Goal: Task Accomplishment & Management: Use online tool/utility

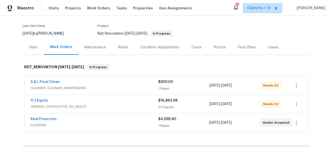
scroll to position [8, 0]
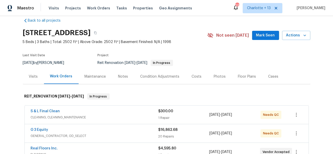
click at [192, 77] on div "Costs" at bounding box center [197, 76] width 10 height 5
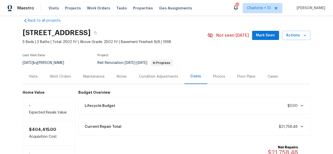
scroll to position [54, 0]
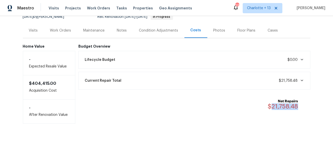
drag, startPoint x: 301, startPoint y: 106, endPoint x: 274, endPoint y: 106, distance: 27.0
click at [274, 106] on div "Net Repairs $21,758.48" at bounding box center [286, 104] width 36 height 11
drag, startPoint x: 272, startPoint y: 105, endPoint x: 300, endPoint y: 105, distance: 27.5
click at [300, 105] on div "Net Repairs $21,758.48" at bounding box center [286, 104] width 36 height 11
copy span "21,758.48"
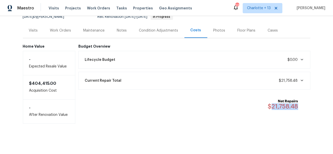
copy span "21,758.48"
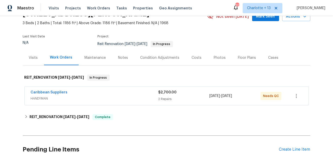
scroll to position [71, 0]
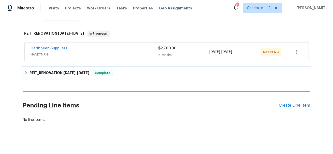
click at [85, 71] on span "8/5/25" at bounding box center [83, 73] width 12 height 4
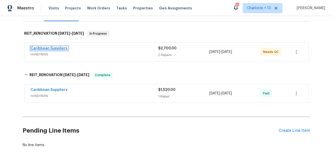
click at [61, 49] on link "Caribbean Suppliers" at bounding box center [49, 49] width 37 height 4
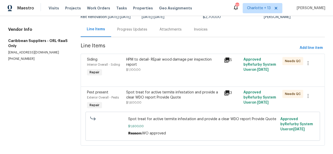
scroll to position [54, 0]
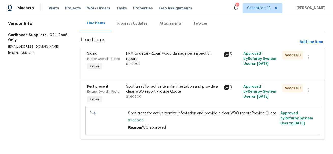
click at [228, 53] on icon at bounding box center [226, 54] width 5 height 5
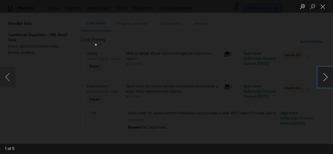
click at [325, 81] on button "Next image" at bounding box center [325, 77] width 15 height 20
click at [325, 80] on button "Next image" at bounding box center [325, 77] width 15 height 20
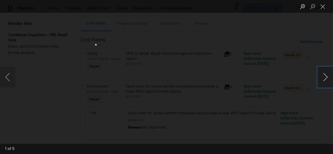
click at [325, 80] on button "Next image" at bounding box center [325, 77] width 15 height 20
click at [324, 80] on button "Next image" at bounding box center [325, 77] width 15 height 20
click at [308, 95] on div "Lightbox" at bounding box center [166, 77] width 333 height 154
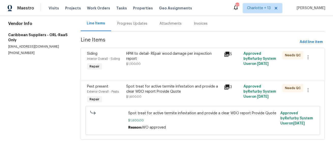
click at [191, 63] on div "HPM to detail- REpair wood damage per inspection report $1,100.00" at bounding box center [173, 58] width 95 height 15
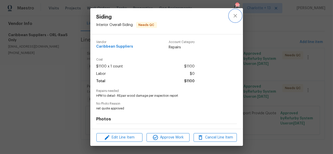
click at [234, 17] on icon "close" at bounding box center [235, 15] width 3 height 3
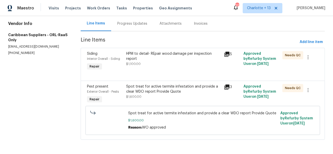
click at [130, 23] on div "Progress Updates" at bounding box center [132, 23] width 30 height 5
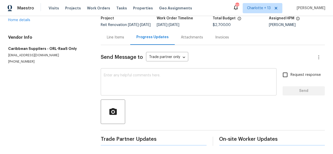
scroll to position [39, 0]
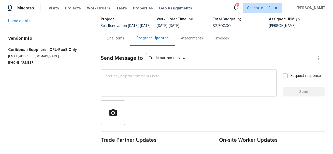
click at [151, 78] on textarea at bounding box center [189, 84] width 170 height 18
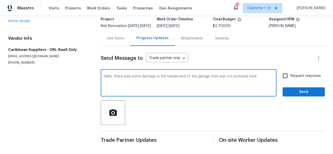
type textarea "Hello, there was some damage in the baseboard of the garage that was not pictur…"
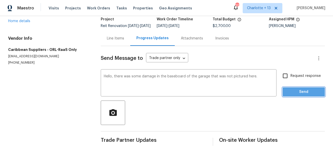
click at [296, 95] on button "Send" at bounding box center [304, 91] width 42 height 9
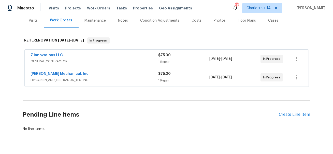
scroll to position [44, 0]
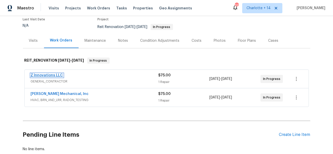
click at [47, 74] on link "Z Innovations LLC" at bounding box center [47, 76] width 32 height 4
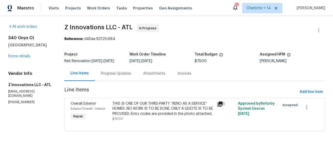
click at [120, 75] on div "Progress Updates" at bounding box center [116, 73] width 30 height 5
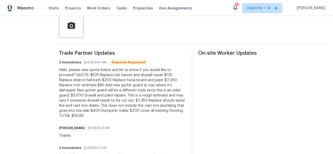
scroll to position [124, 0]
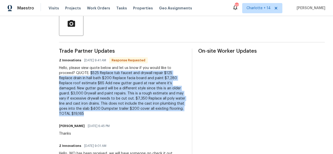
drag, startPoint x: 90, startPoint y: 73, endPoint x: 175, endPoint y: 109, distance: 92.5
click at [175, 109] on div "Hello, please view quote below and let us know if you would like to proceed? QU…" at bounding box center [122, 90] width 127 height 51
copy div "$525 Replace tub faucet and drywall repair $125 Replace drain in hall bath $200…"
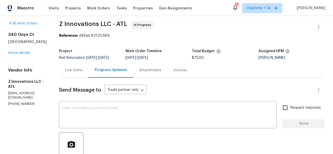
scroll to position [0, 0]
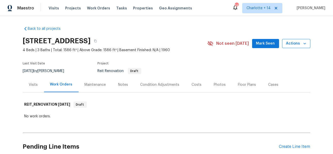
click at [303, 46] on icon "button" at bounding box center [304, 43] width 5 height 5
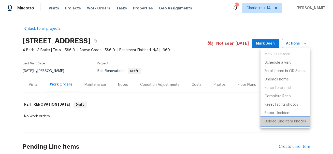
click at [280, 122] on p "Upload Line Item Photos" at bounding box center [285, 121] width 41 height 5
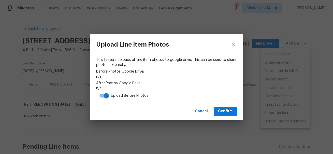
click at [221, 117] on div "Cancel Confirm" at bounding box center [166, 112] width 153 height 18
click at [223, 114] on span "Confirm" at bounding box center [225, 111] width 15 height 6
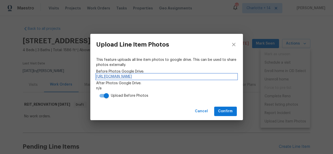
click at [139, 76] on link "https://drive.google.com/drive/folders/1E8gT8RodV5Vxv2n3bGyUzSpJSRLUMhUS" at bounding box center [166, 76] width 140 height 5
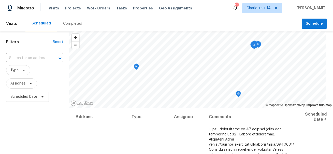
click at [69, 22] on div "Completed" at bounding box center [72, 23] width 19 height 5
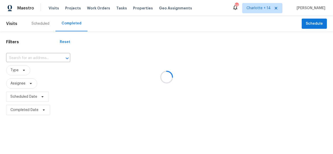
click at [287, 8] on div at bounding box center [166, 77] width 333 height 154
click at [288, 7] on div at bounding box center [166, 77] width 333 height 154
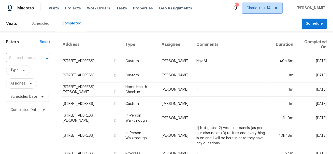
click at [277, 8] on icon at bounding box center [276, 8] width 3 height 3
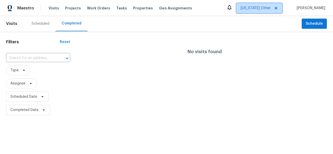
click at [271, 7] on span "Alabama Other" at bounding box center [256, 8] width 30 height 5
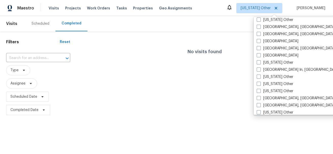
scroll to position [334, 0]
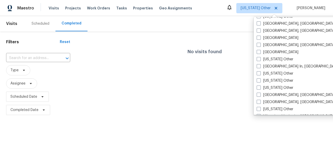
click at [272, 102] on label "Miami, FL" at bounding box center [296, 102] width 79 height 5
click at [260, 102] on input "Miami, FL" at bounding box center [258, 101] width 3 height 3
checkbox input "true"
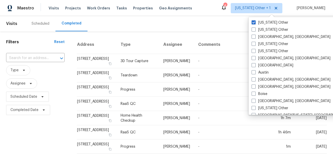
click at [267, 22] on label "Alabama Other" at bounding box center [270, 22] width 37 height 5
click at [255, 22] on input "Alabama Other" at bounding box center [253, 21] width 3 height 3
checkbox input "false"
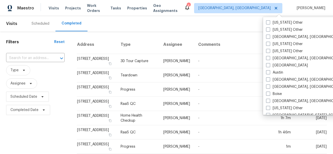
click at [145, 25] on div "Scheduled Completed" at bounding box center [163, 23] width 276 height 15
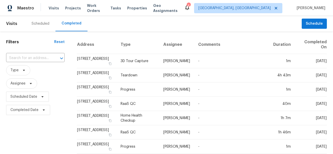
click at [115, 36] on th "Address" at bounding box center [97, 44] width 40 height 19
drag, startPoint x: 91, startPoint y: 46, endPoint x: 76, endPoint y: 45, distance: 14.8
click at [77, 45] on th "Address" at bounding box center [97, 44] width 40 height 19
click at [94, 45] on th "Address" at bounding box center [97, 44] width 40 height 19
click at [44, 22] on div "Scheduled" at bounding box center [41, 23] width 18 height 5
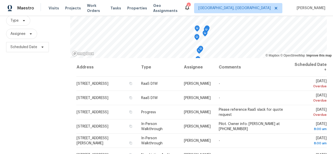
scroll to position [64, 0]
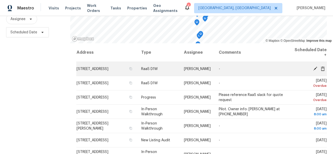
click at [315, 68] on icon at bounding box center [315, 68] width 4 height 4
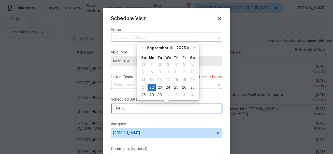
click at [147, 109] on input "9/22/2025" at bounding box center [166, 108] width 111 height 10
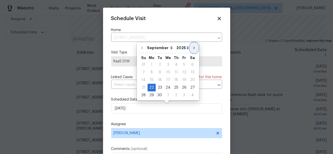
click at [192, 46] on icon "Go to next month" at bounding box center [194, 48] width 4 height 4
type input "10/22/2025"
select select "9"
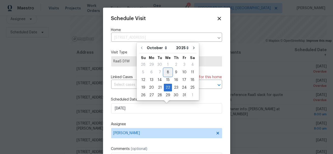
click at [166, 73] on div "8" at bounding box center [168, 72] width 8 height 7
type input "10/8/2025"
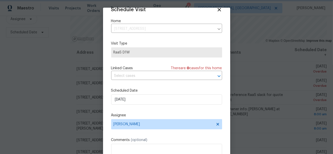
scroll to position [39, 0]
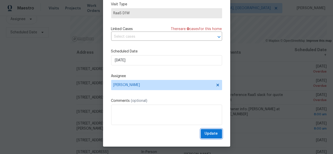
click at [209, 134] on span "Update" at bounding box center [211, 134] width 13 height 6
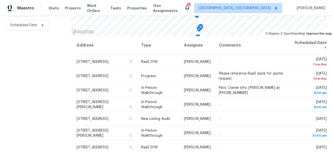
scroll to position [73, 0]
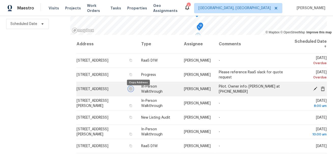
click at [132, 90] on icon "button" at bounding box center [131, 88] width 3 height 3
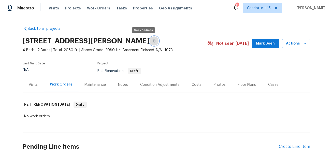
click at [153, 40] on icon "button" at bounding box center [154, 40] width 3 height 3
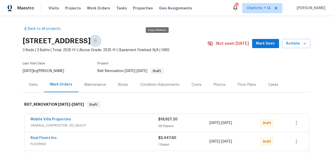
click at [97, 41] on icon "button" at bounding box center [95, 40] width 3 height 3
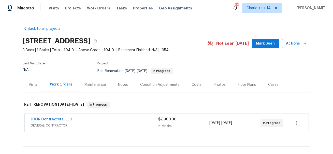
scroll to position [0, 0]
click at [97, 41] on icon "button" at bounding box center [95, 40] width 3 height 3
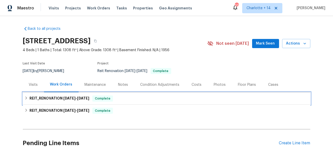
click at [67, 98] on span "9/17/25" at bounding box center [69, 98] width 12 height 4
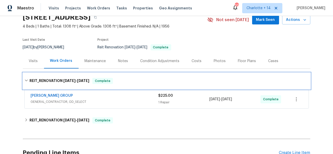
scroll to position [23, 0]
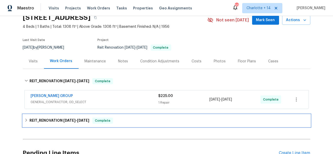
click at [74, 122] on h6 "REIT_RENOVATION 8/6/25 - 8/12/25" at bounding box center [60, 121] width 60 height 6
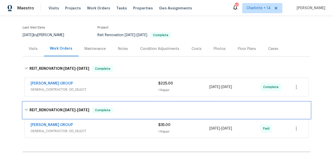
scroll to position [0, 0]
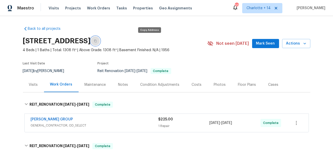
click at [97, 40] on icon "button" at bounding box center [95, 40] width 3 height 3
click at [63, 118] on link "BARAKEL VENZ GROUP" at bounding box center [52, 120] width 43 height 4
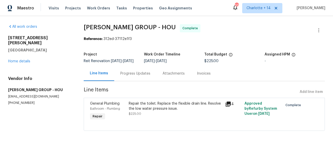
click at [173, 111] on div "Repair the toilet. Replace the flexible drain line. Resolve the low water press…" at bounding box center [175, 106] width 93 height 10
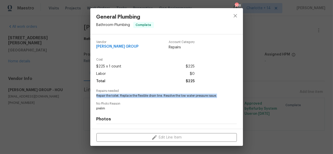
drag, startPoint x: 97, startPoint y: 95, endPoint x: 223, endPoint y: 96, distance: 125.7
click at [223, 96] on div "Repairs needed Repair the toilet. Replace the flexible drain line. Resolve the …" at bounding box center [166, 93] width 140 height 9
copy span "Repair the toilet. Replace the flexible drain line. Resolve the low water press…"
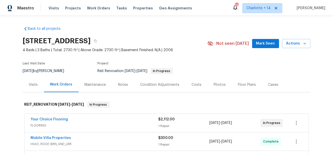
click at [194, 84] on div "Costs" at bounding box center [197, 84] width 10 height 5
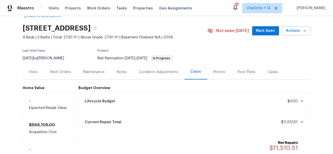
scroll to position [14, 0]
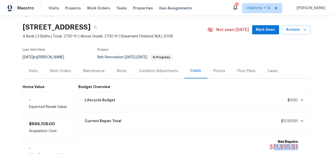
drag, startPoint x: 300, startPoint y: 146, endPoint x: 275, endPoint y: 145, distance: 25.2
click at [275, 145] on div "Net Repairs $11,510.51" at bounding box center [287, 144] width 35 height 11
copy span "11,510.51"
click at [59, 69] on div "Work Orders" at bounding box center [60, 70] width 21 height 5
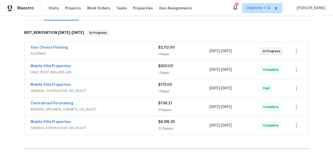
scroll to position [71, 0]
click at [81, 72] on span "HVAC, ROOF, BRN_AND_LRR" at bounding box center [95, 72] width 128 height 5
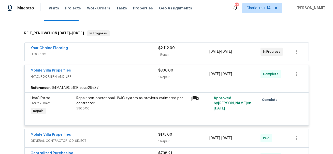
click at [106, 73] on div "Mobile Villa Properties" at bounding box center [95, 71] width 128 height 6
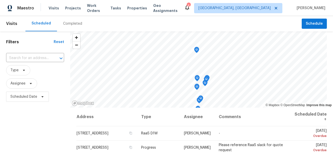
scroll to position [73, 0]
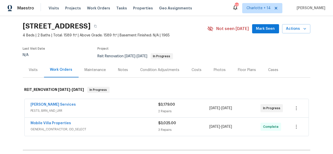
scroll to position [28, 0]
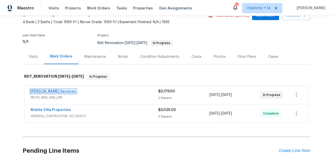
click at [43, 90] on link "[PERSON_NAME] Services" at bounding box center [53, 92] width 45 height 4
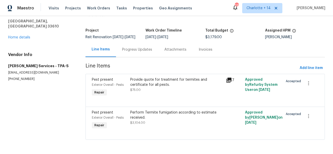
scroll to position [27, 0]
click at [130, 50] on div "Progress Updates" at bounding box center [137, 49] width 30 height 5
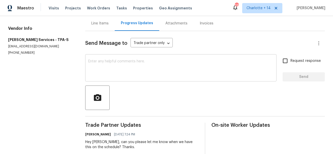
scroll to position [18, 0]
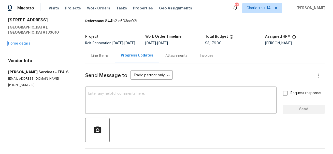
click at [22, 42] on link "Home details" at bounding box center [19, 44] width 22 height 4
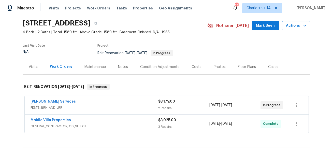
scroll to position [18, 0]
click at [63, 100] on div "[PERSON_NAME] Services" at bounding box center [95, 102] width 128 height 6
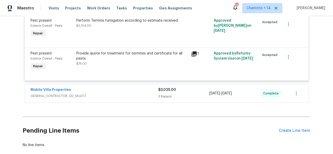
scroll to position [133, 0]
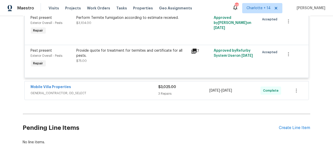
click at [122, 87] on div "Mobile Villa Properties" at bounding box center [95, 87] width 128 height 6
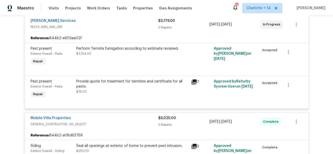
scroll to position [71, 0]
